Goal: Transaction & Acquisition: Book appointment/travel/reservation

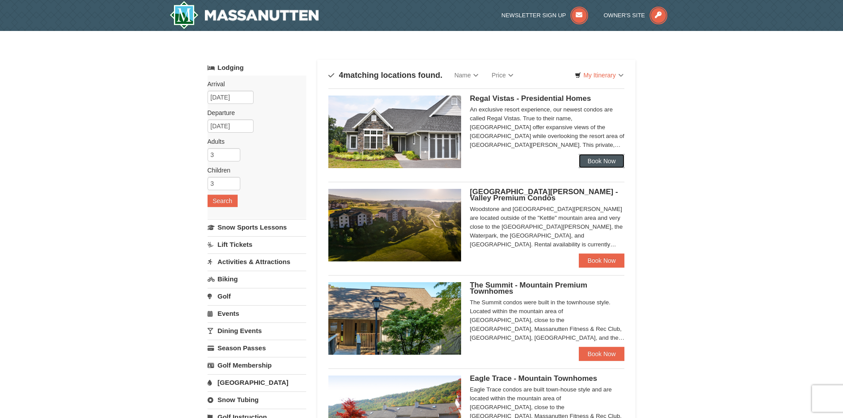
click at [596, 157] on link "Book Now" at bounding box center [602, 161] width 46 height 14
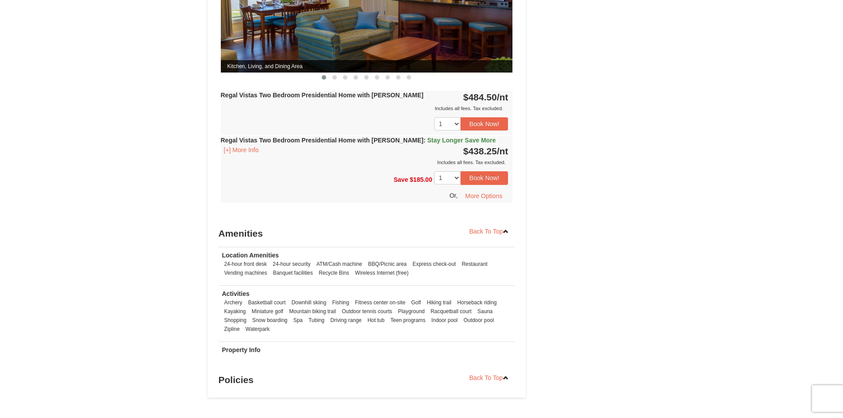
scroll to position [487, 0]
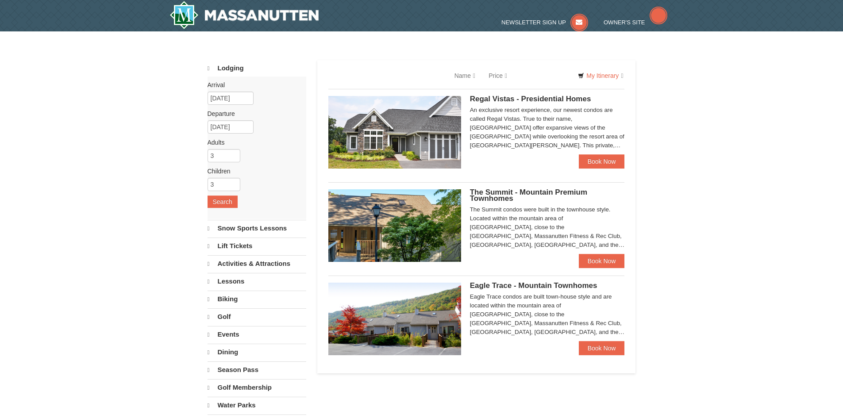
select select "10"
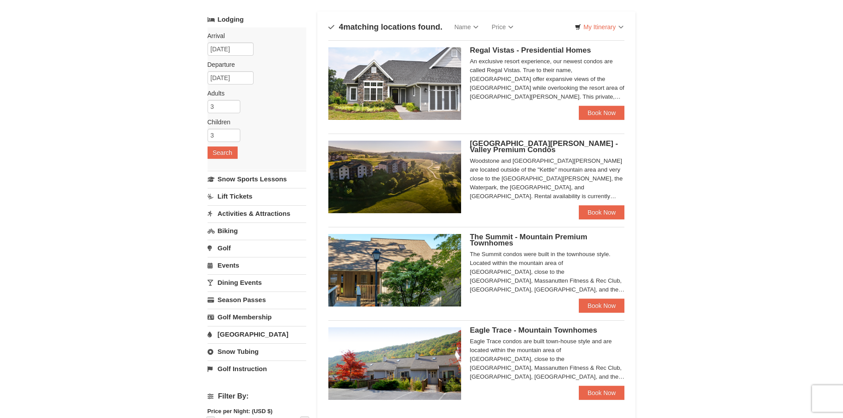
scroll to position [44, 0]
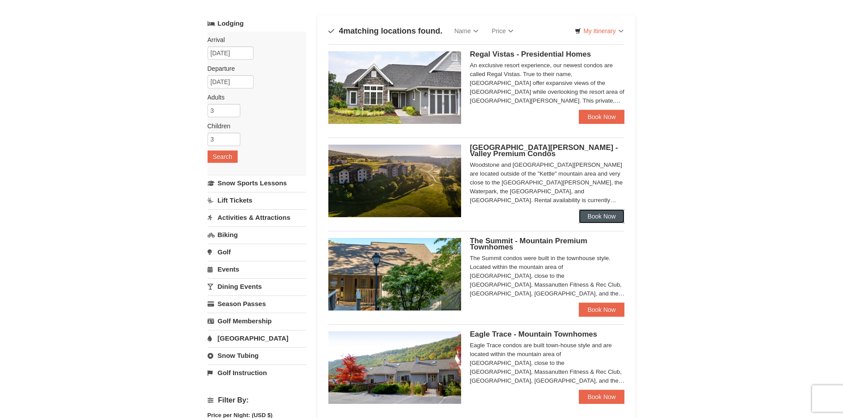
click at [602, 214] on link "Book Now" at bounding box center [602, 216] width 46 height 14
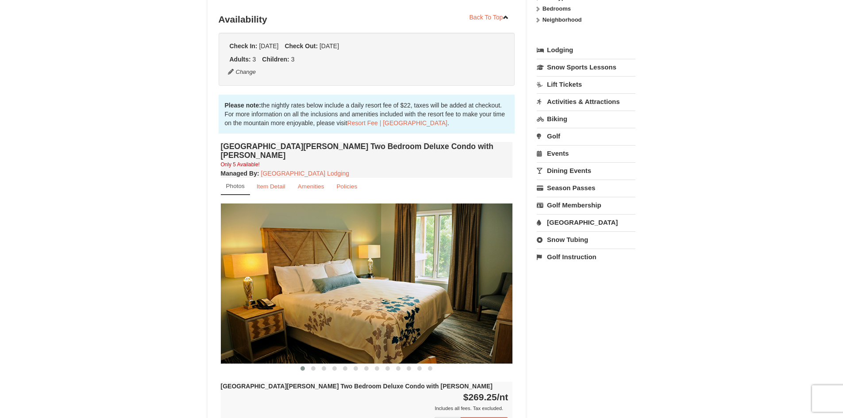
scroll to position [266, 0]
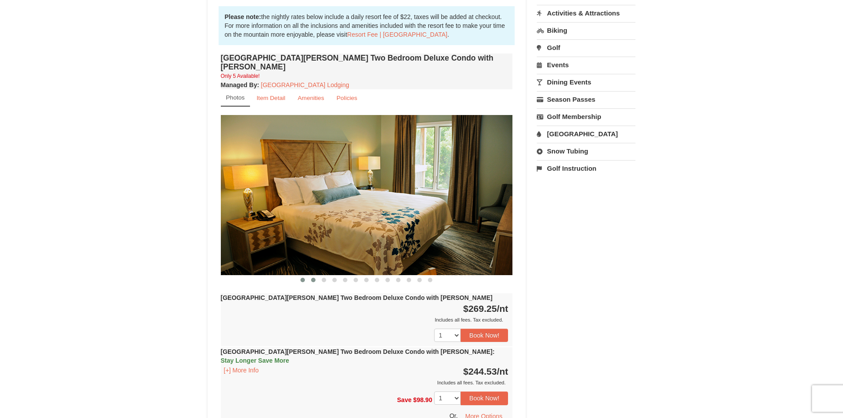
click at [313, 278] on span at bounding box center [313, 280] width 4 height 4
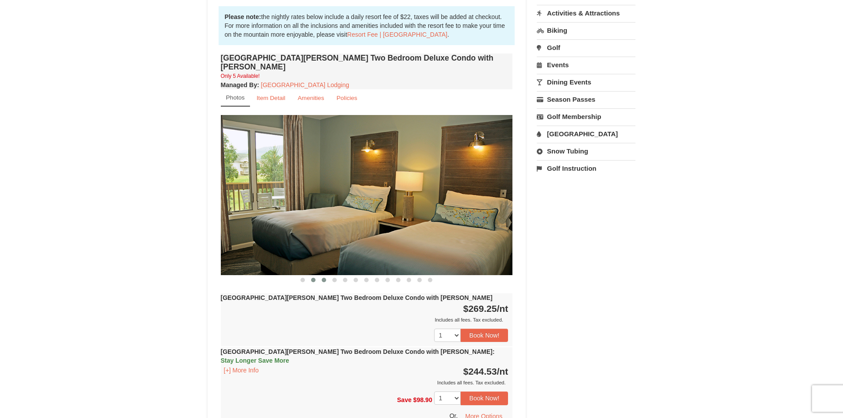
click at [324, 278] on span at bounding box center [324, 280] width 4 height 4
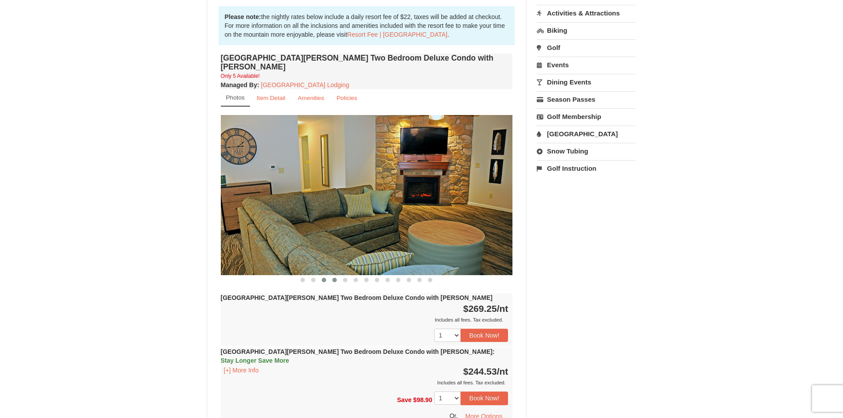
click at [336, 278] on span at bounding box center [334, 280] width 4 height 4
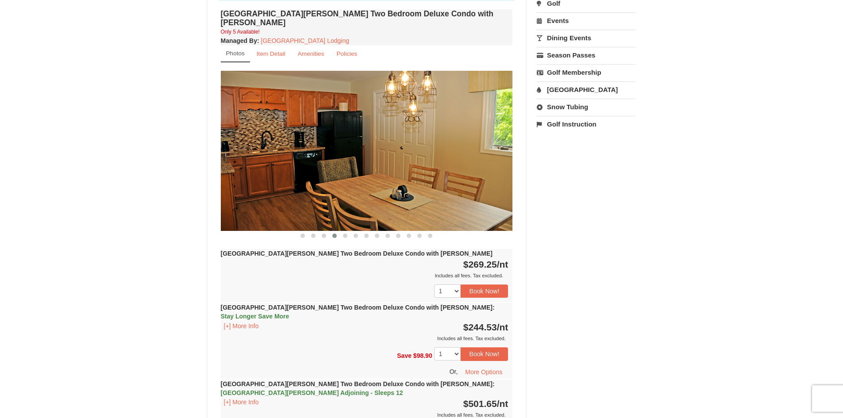
scroll to position [354, 0]
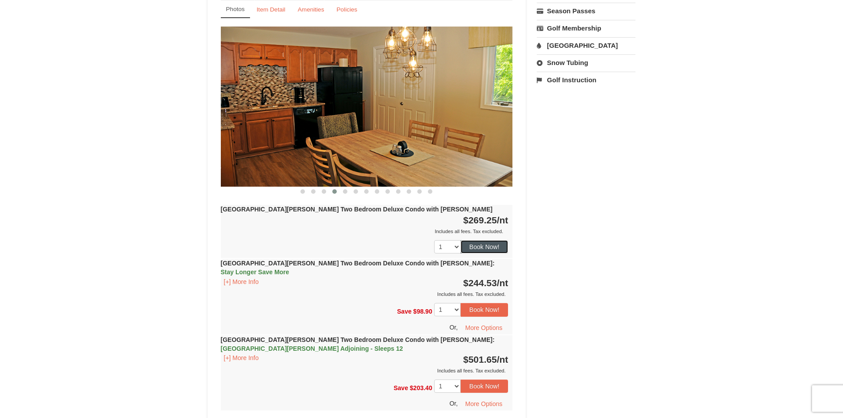
click at [500, 240] on button "Book Now!" at bounding box center [485, 246] width 48 height 13
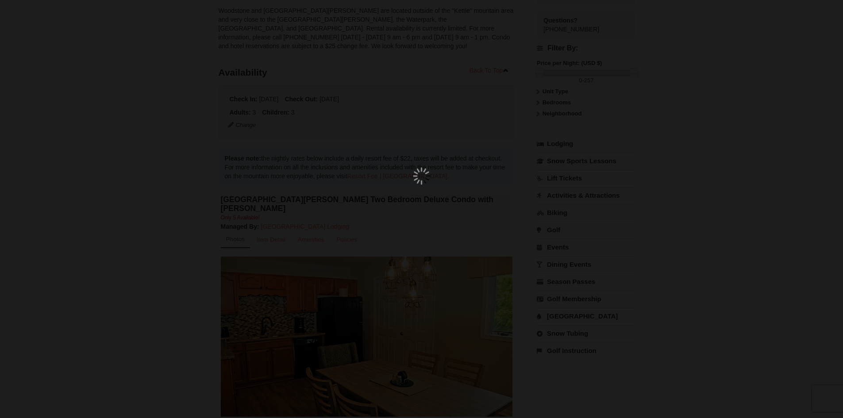
scroll to position [86, 0]
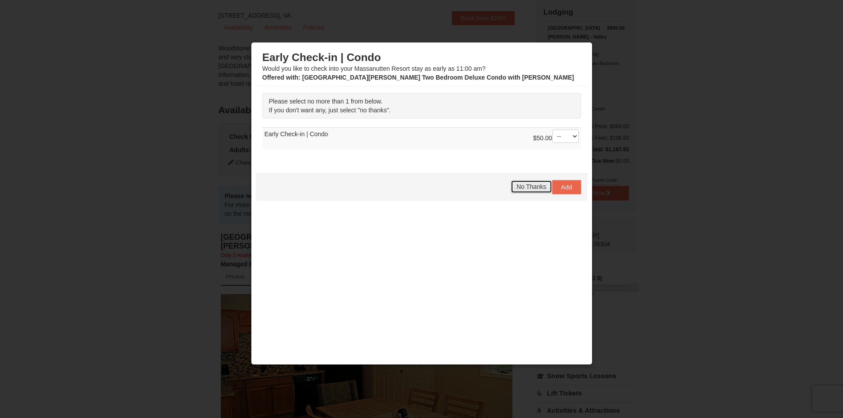
click at [532, 190] on span "No Thanks" at bounding box center [532, 186] width 30 height 7
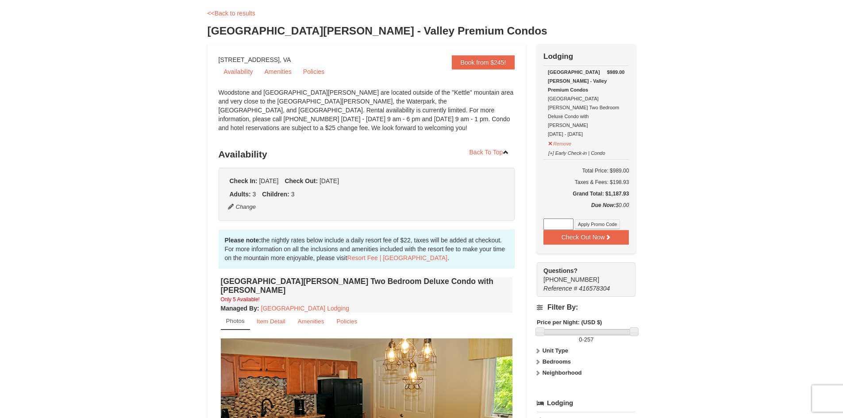
scroll to position [0, 0]
